Goal: Information Seeking & Learning: Learn about a topic

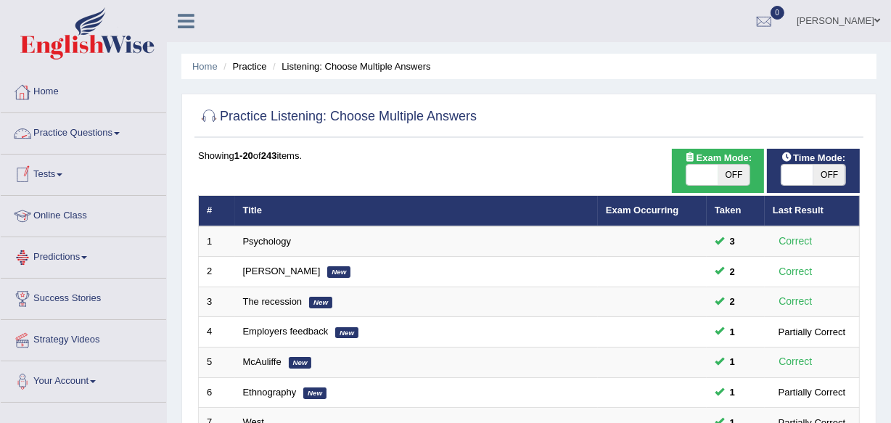
click at [129, 126] on link "Practice Questions" at bounding box center [83, 131] width 165 height 36
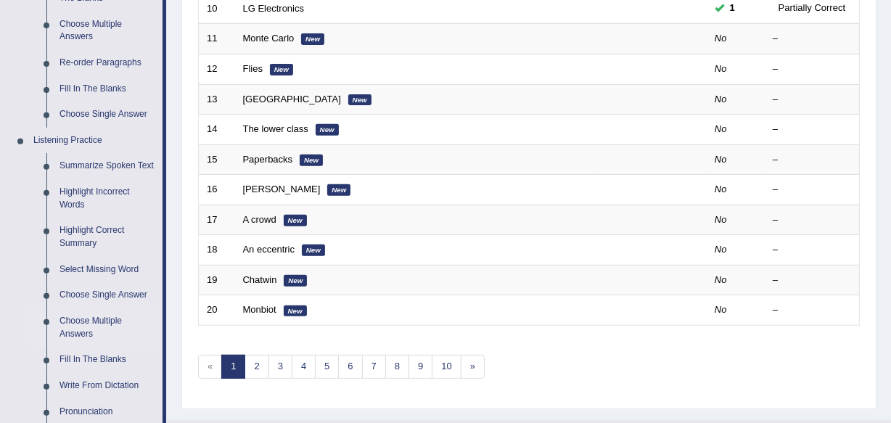
scroll to position [528, 0]
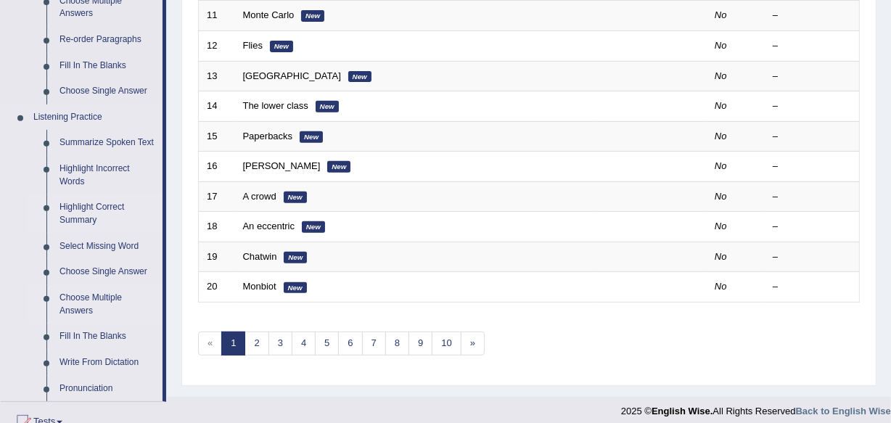
click at [86, 210] on link "Highlight Correct Summary" at bounding box center [108, 213] width 110 height 38
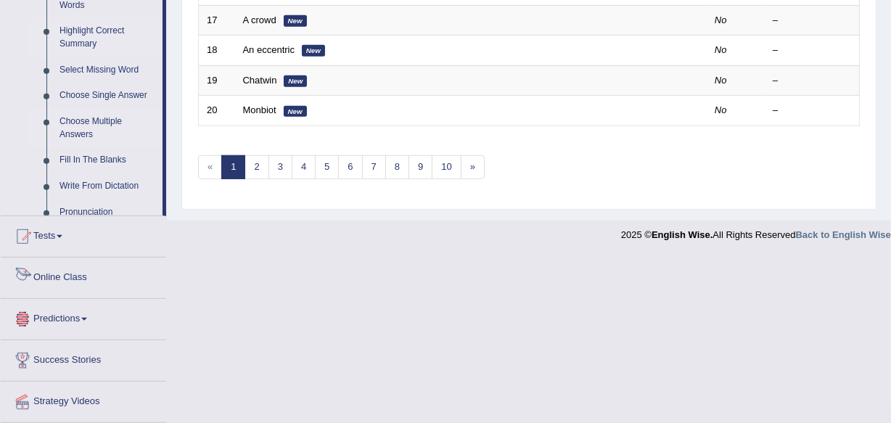
scroll to position [755, 0]
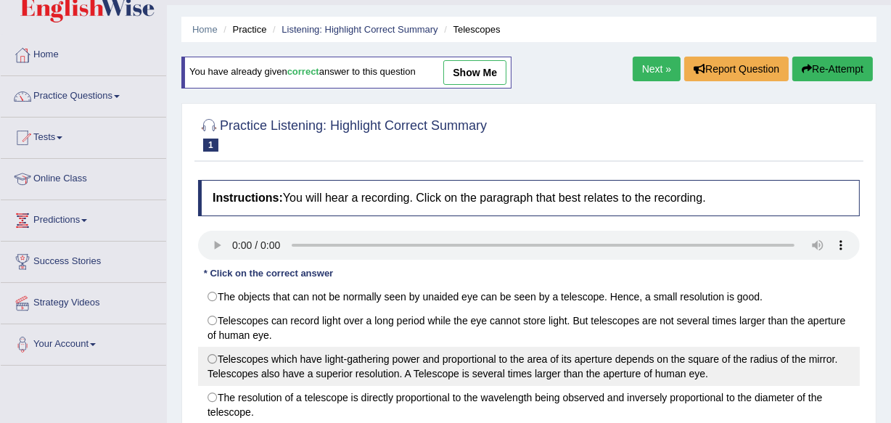
scroll to position [65, 0]
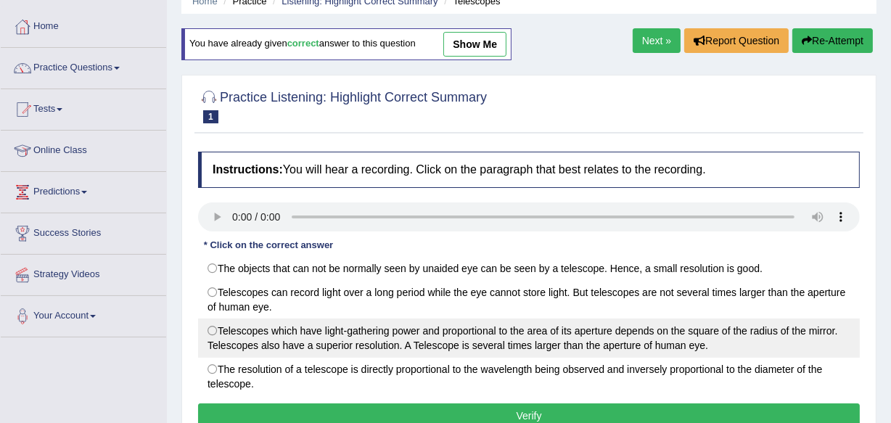
click at [250, 327] on label "Telescopes which have light-gathering power and proportional to the area of its…" at bounding box center [529, 338] width 662 height 39
radio input "true"
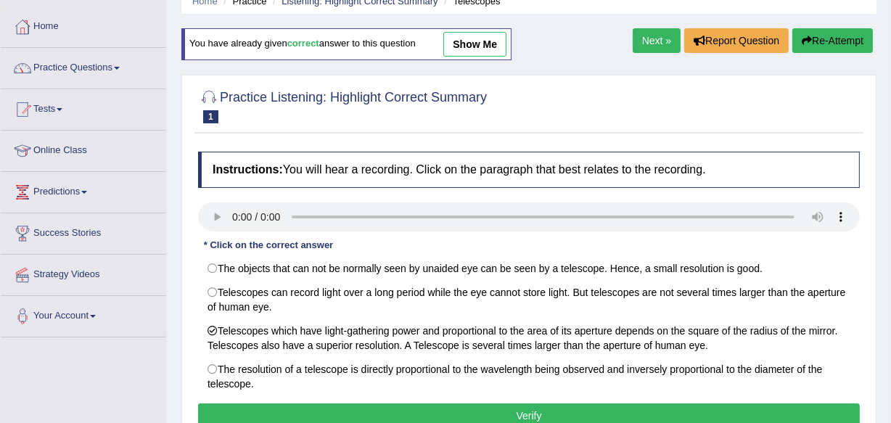
click at [432, 409] on button "Verify" at bounding box center [529, 415] width 662 height 25
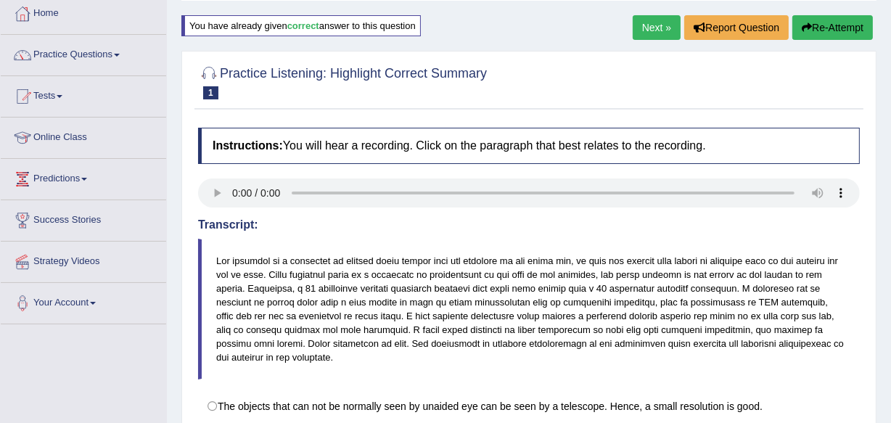
scroll to position [0, 0]
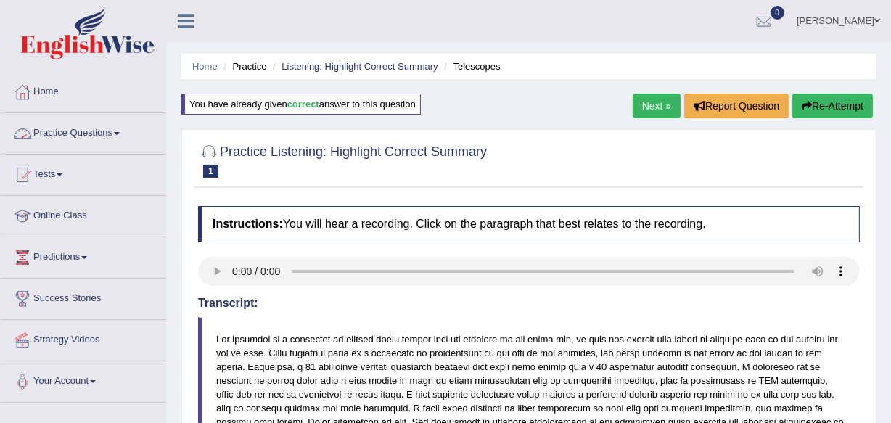
click at [107, 133] on link "Practice Questions" at bounding box center [83, 131] width 165 height 36
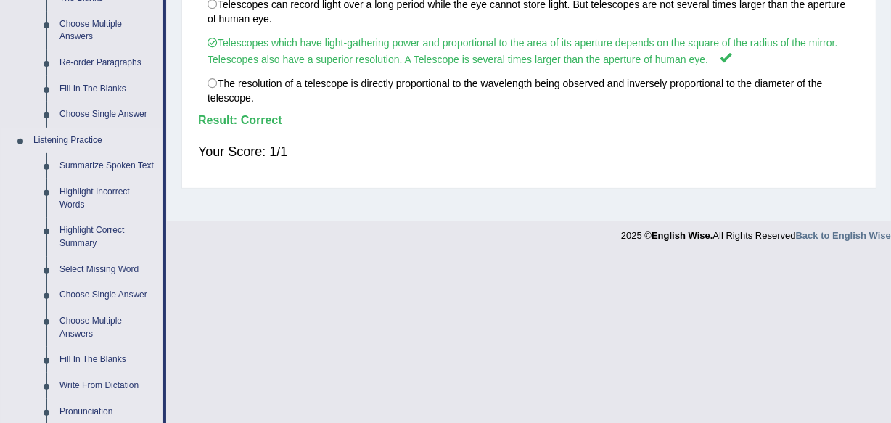
scroll to position [528, 0]
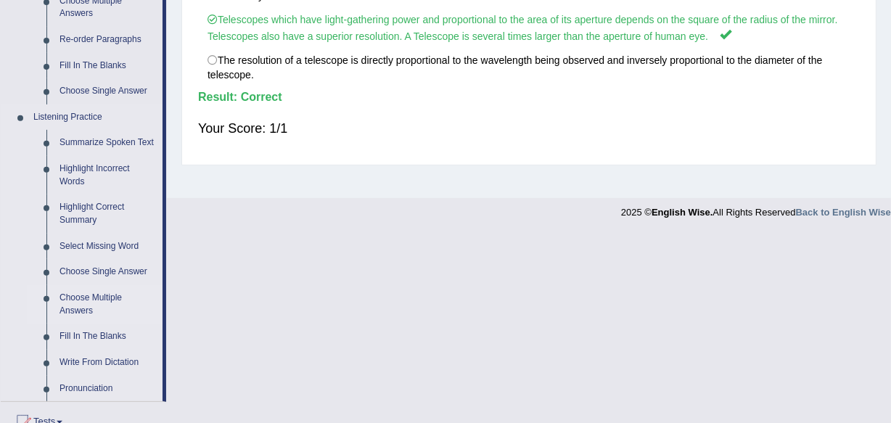
click at [65, 307] on link "Choose Multiple Answers" at bounding box center [108, 304] width 110 height 38
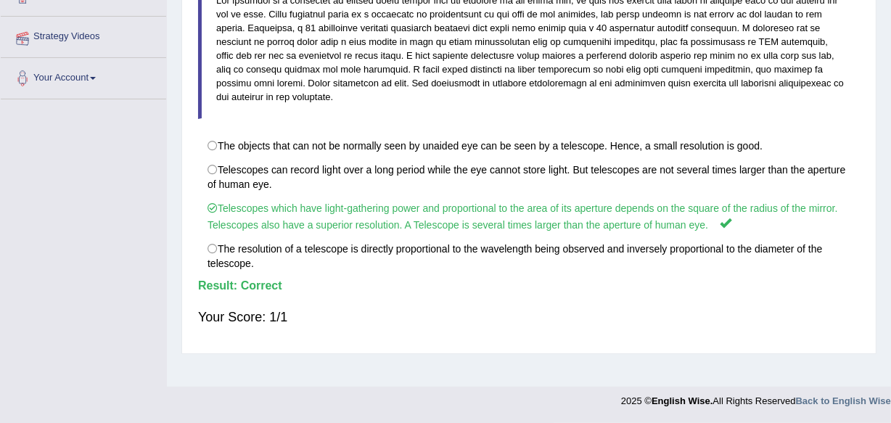
scroll to position [301, 0]
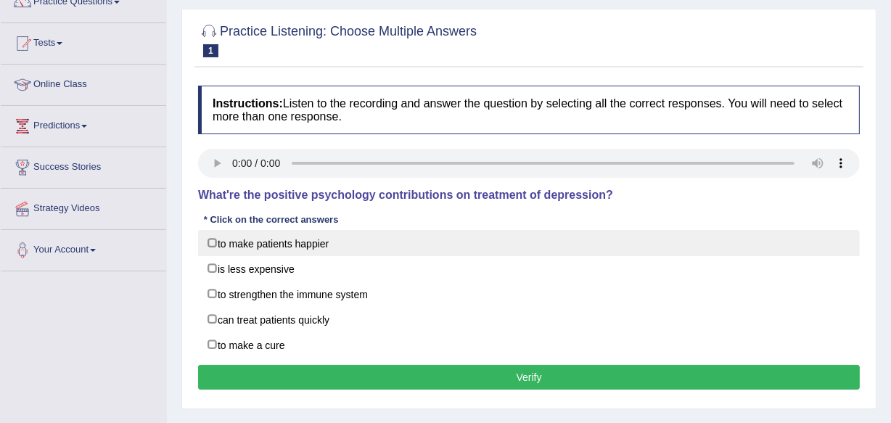
click at [212, 245] on label "to make patients happier" at bounding box center [529, 243] width 662 height 26
checkbox input "true"
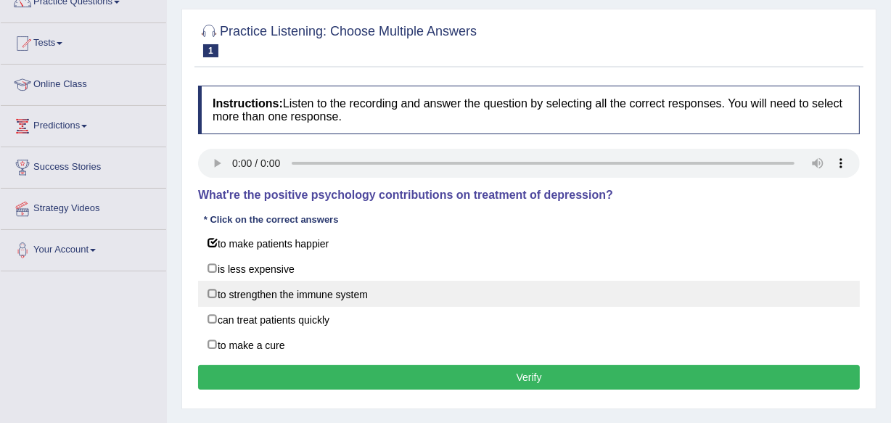
click at [255, 295] on label "to strengthen the immune system" at bounding box center [529, 294] width 662 height 26
checkbox input "true"
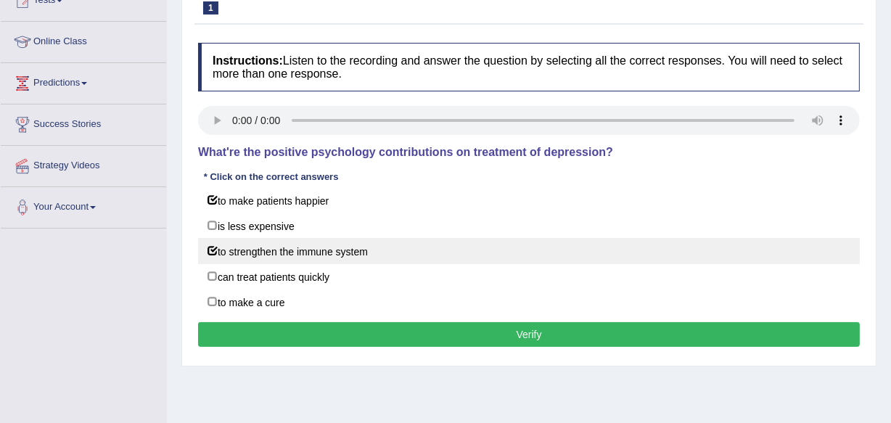
scroll to position [197, 0]
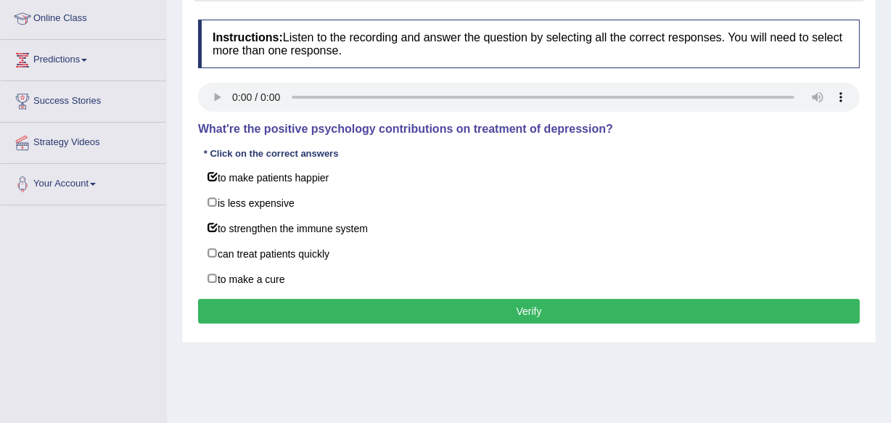
click at [421, 308] on button "Verify" at bounding box center [529, 311] width 662 height 25
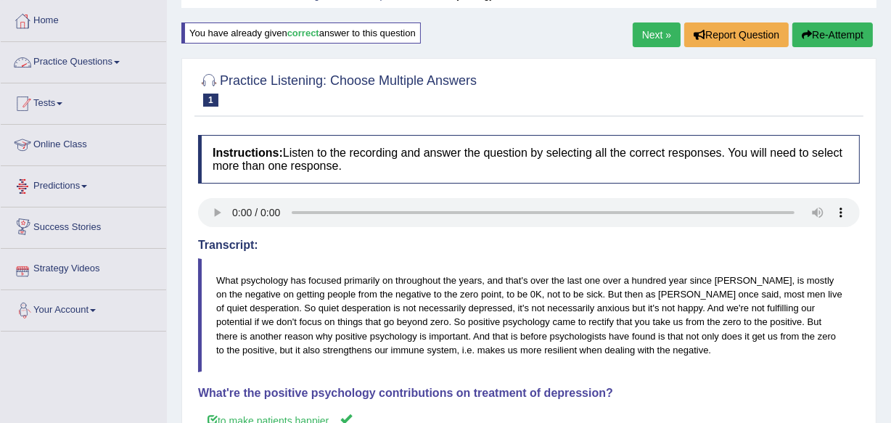
scroll to position [65, 0]
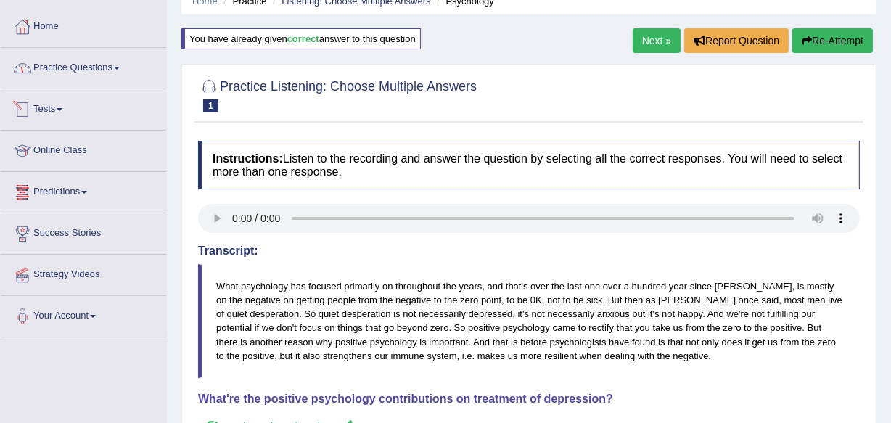
click at [115, 67] on link "Practice Questions" at bounding box center [83, 66] width 165 height 36
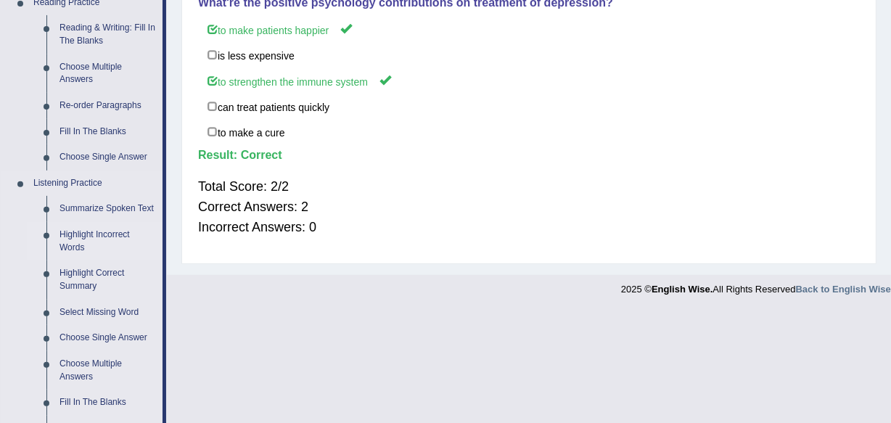
scroll to position [528, 0]
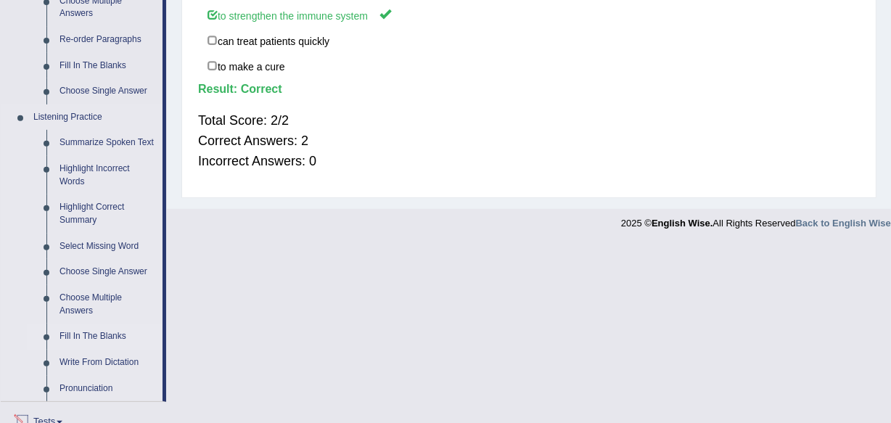
click at [109, 334] on link "Fill In The Blanks" at bounding box center [108, 337] width 110 height 26
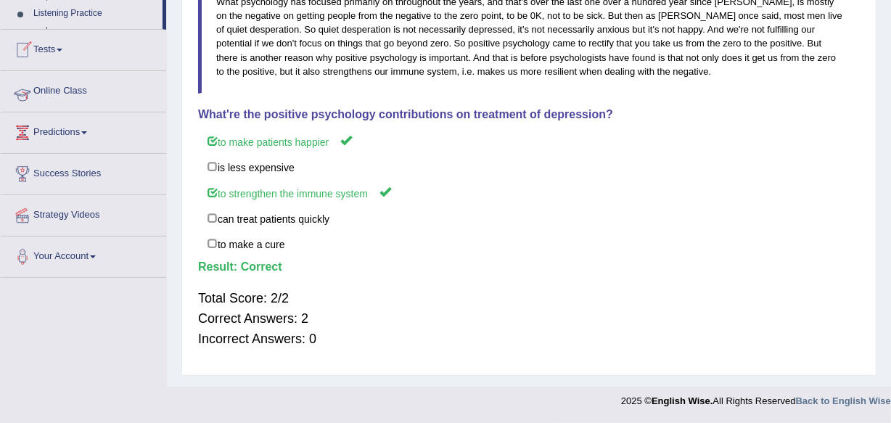
scroll to position [254, 0]
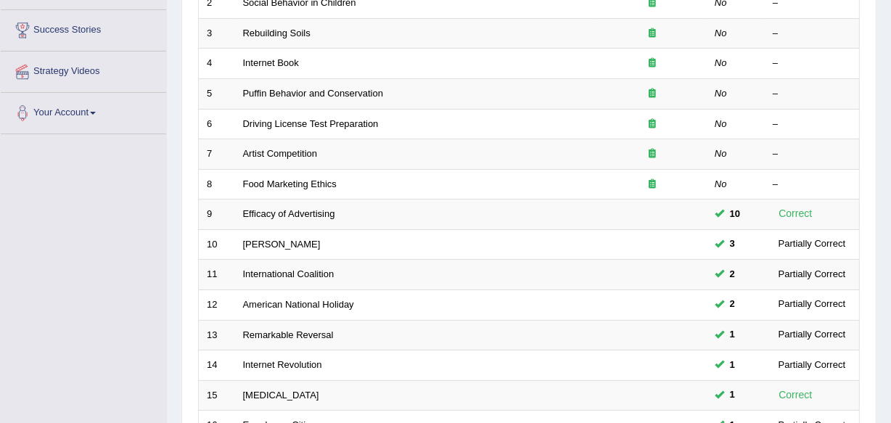
scroll to position [263, 0]
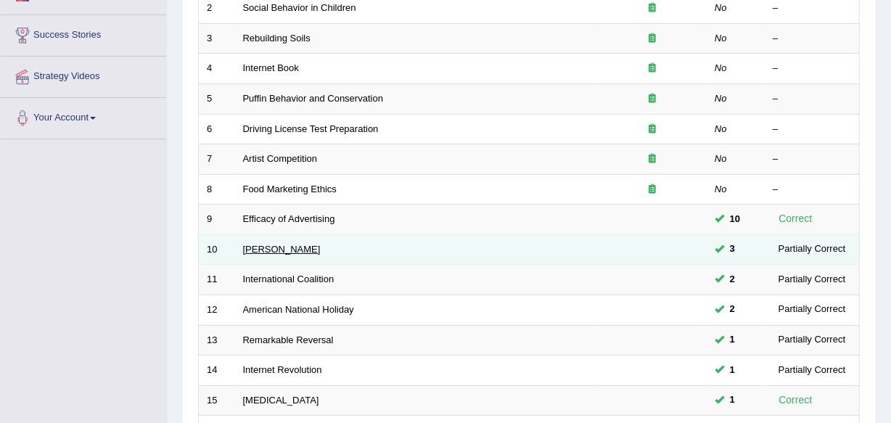
click at [255, 250] on link "[PERSON_NAME]" at bounding box center [282, 249] width 78 height 11
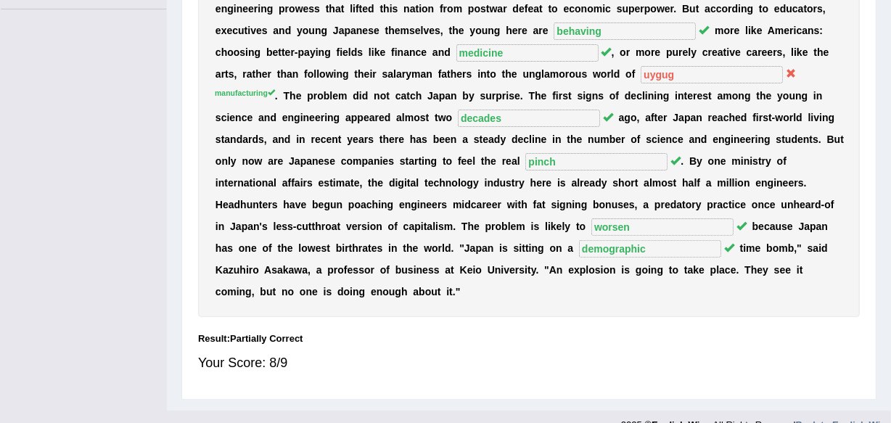
scroll to position [395, 0]
